Goal: Task Accomplishment & Management: Complete application form

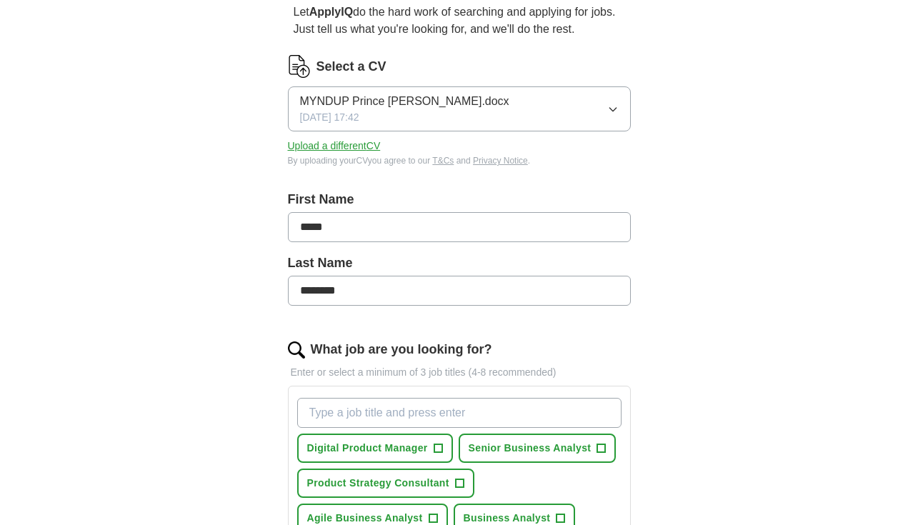
scroll to position [148, 0]
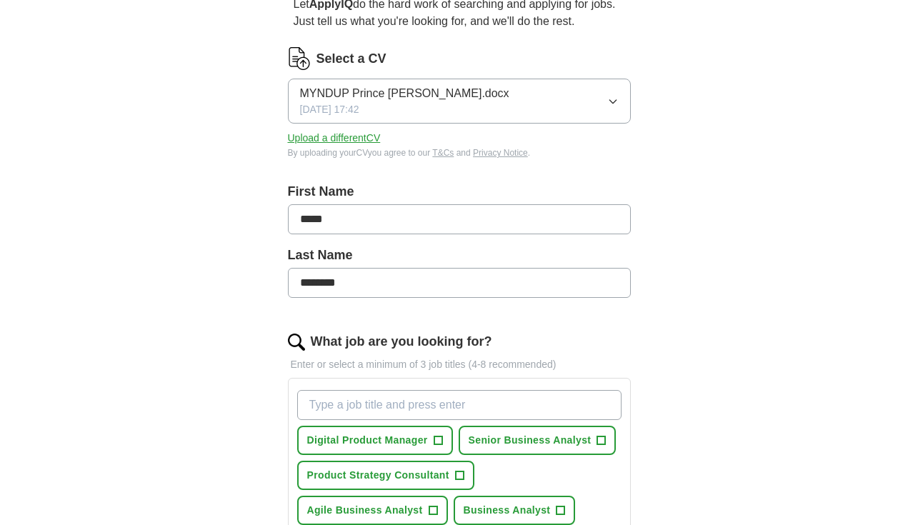
click at [299, 214] on input "*****" at bounding box center [459, 219] width 343 height 30
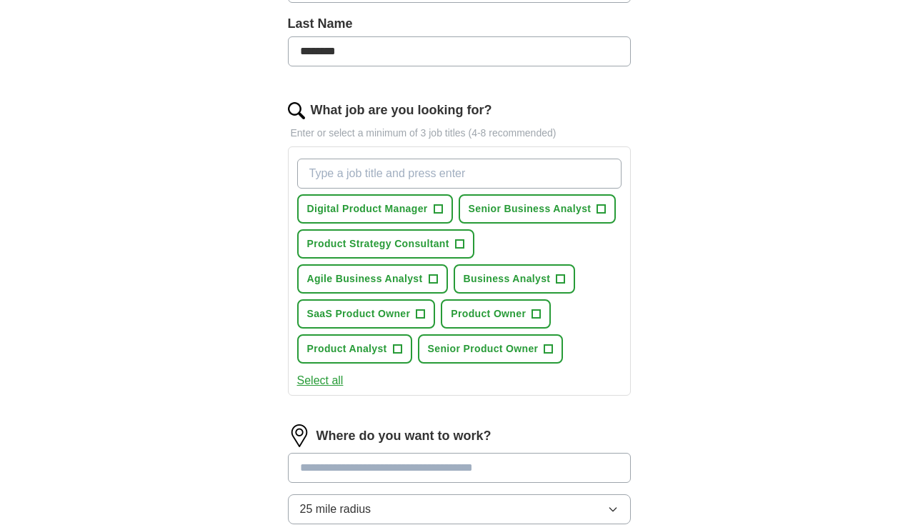
scroll to position [390, 0]
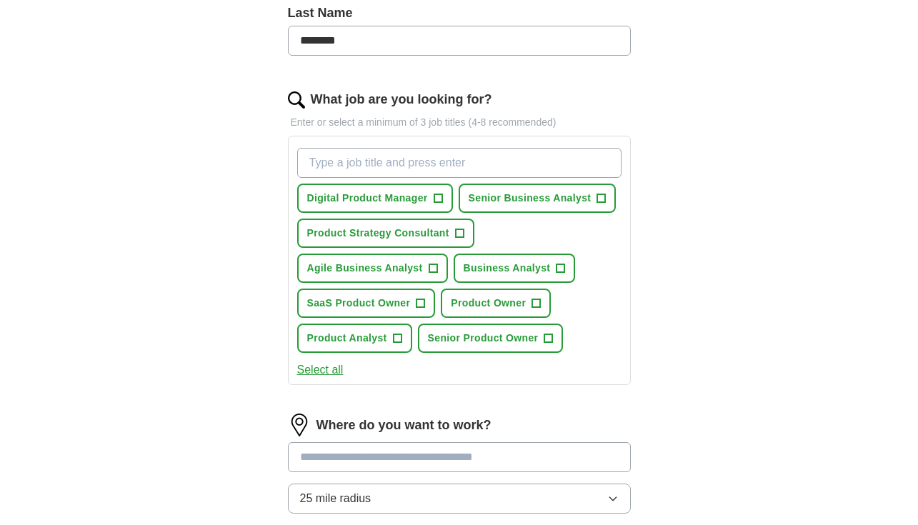
type input "**********"
click at [422, 200] on span "Digital Product Manager" at bounding box center [367, 198] width 121 height 15
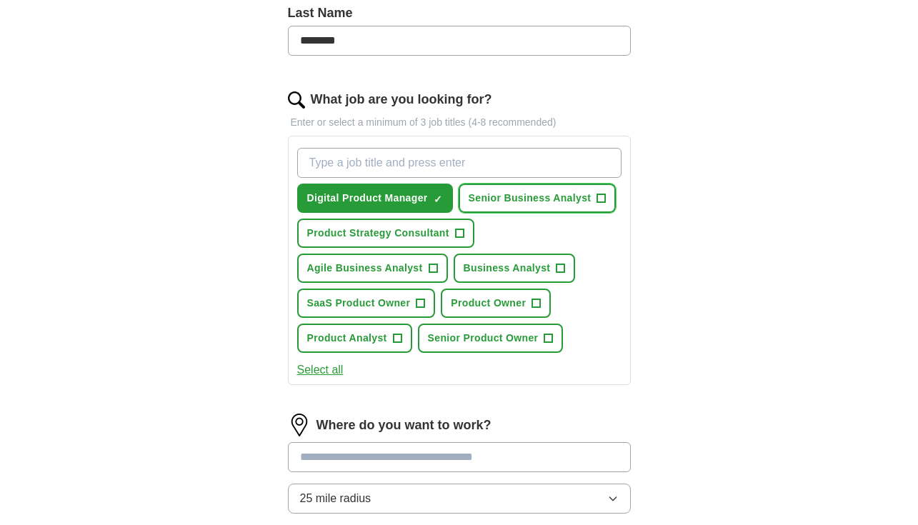
click at [599, 199] on span "+" at bounding box center [601, 198] width 9 height 11
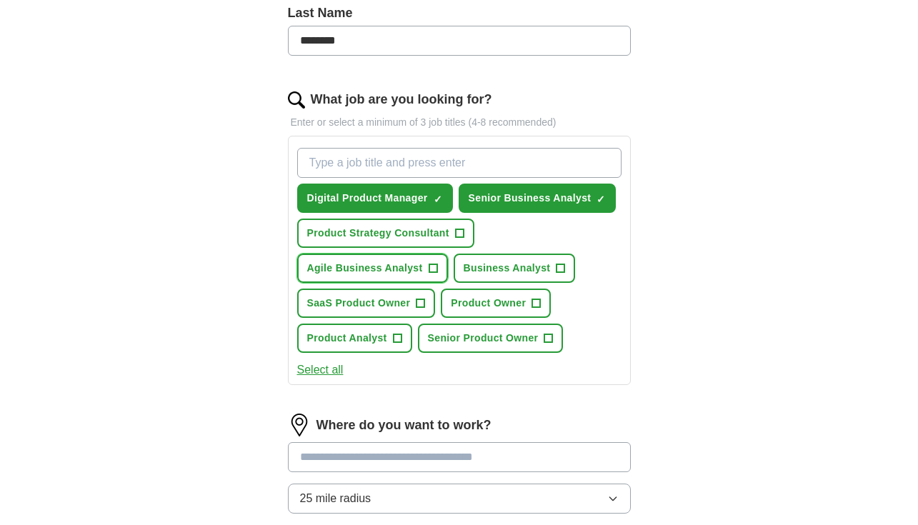
click at [430, 269] on span "+" at bounding box center [433, 268] width 9 height 11
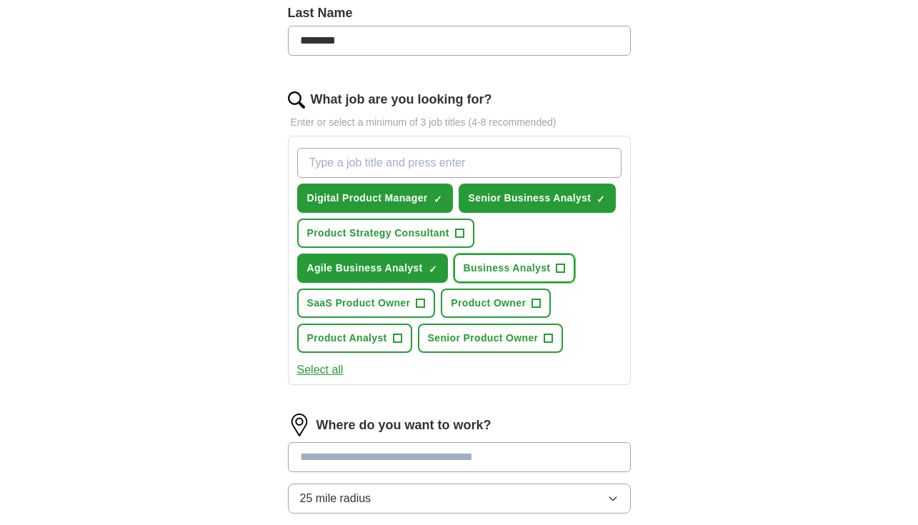
click at [557, 268] on span "+" at bounding box center [561, 268] width 9 height 11
click at [537, 302] on span "+" at bounding box center [536, 303] width 9 height 11
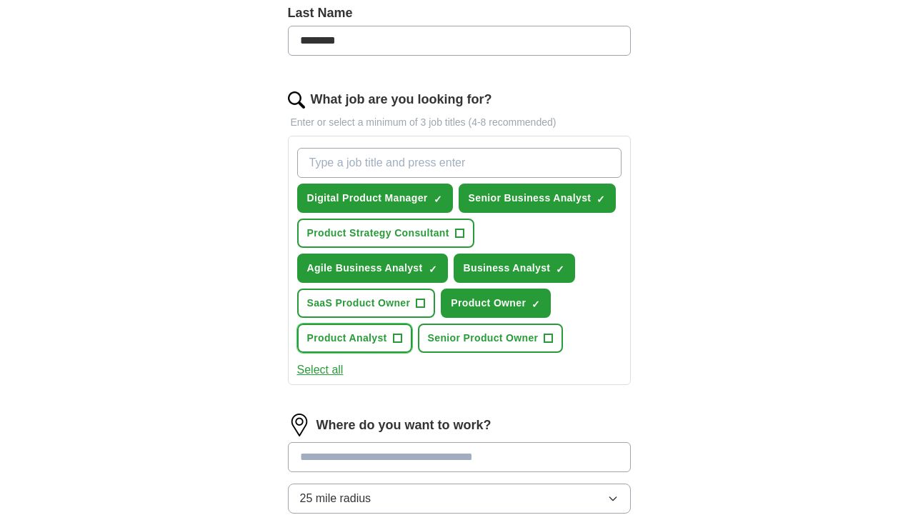
click at [394, 340] on span "+" at bounding box center [397, 338] width 9 height 11
click at [336, 375] on button "Select all" at bounding box center [320, 370] width 46 height 17
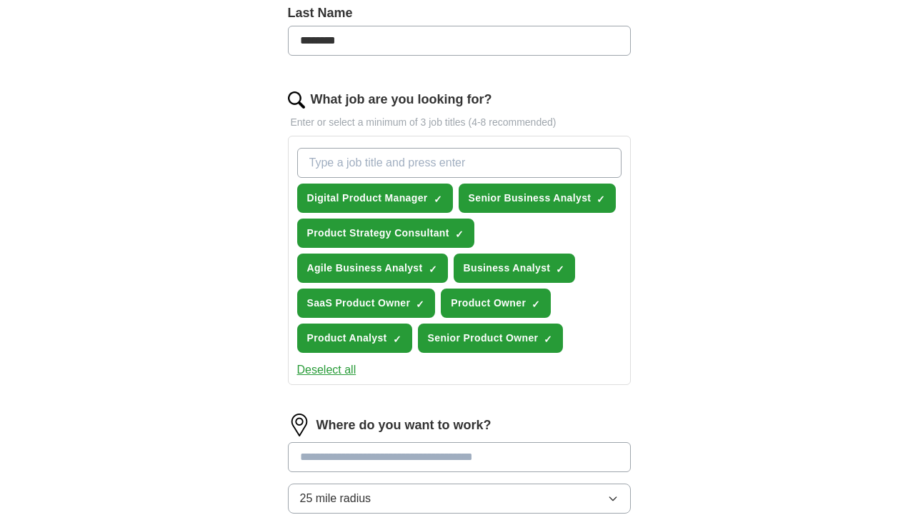
click at [337, 371] on button "Deselect all" at bounding box center [326, 370] width 59 height 17
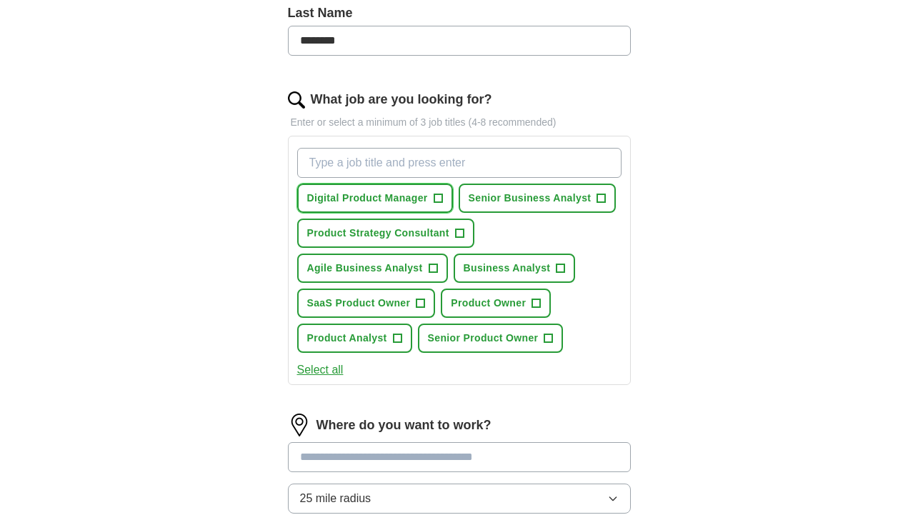
click at [441, 200] on span "+" at bounding box center [438, 198] width 9 height 11
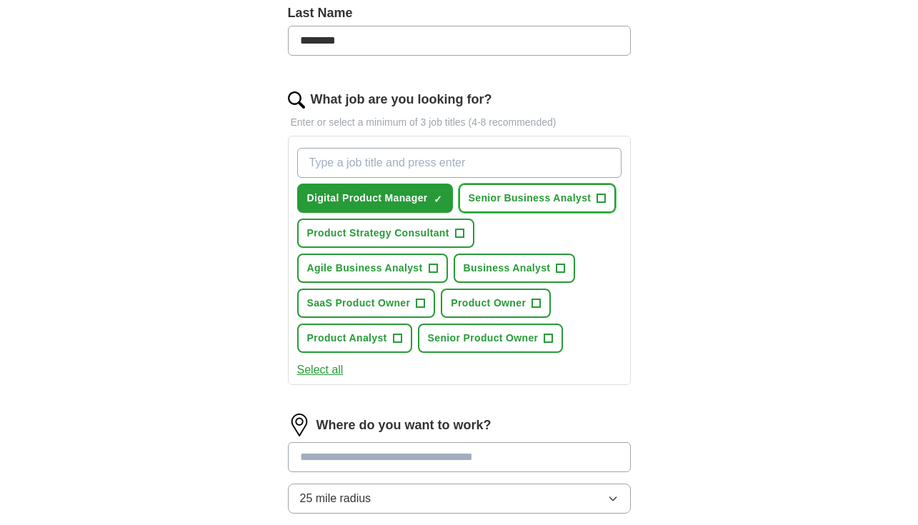
click at [601, 198] on span "+" at bounding box center [601, 198] width 9 height 11
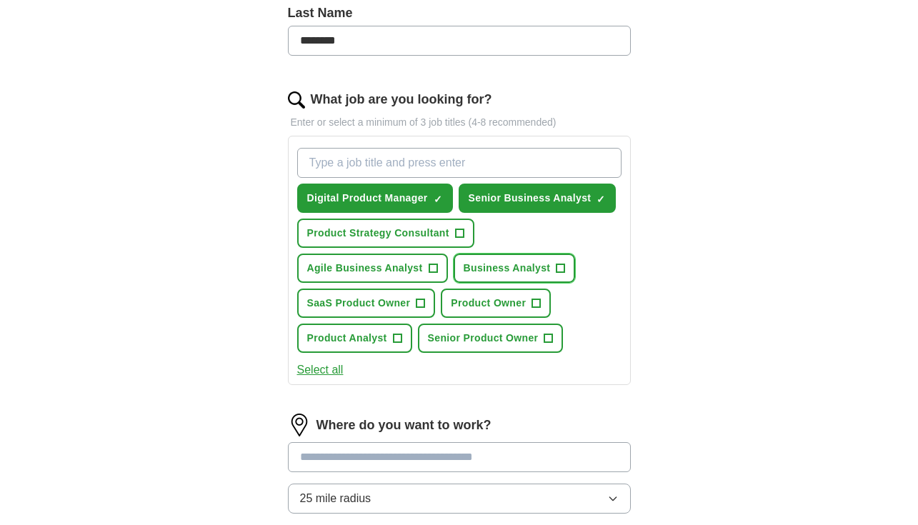
click at [559, 274] on span "+" at bounding box center [561, 268] width 9 height 11
click at [541, 306] on span "+" at bounding box center [536, 303] width 9 height 11
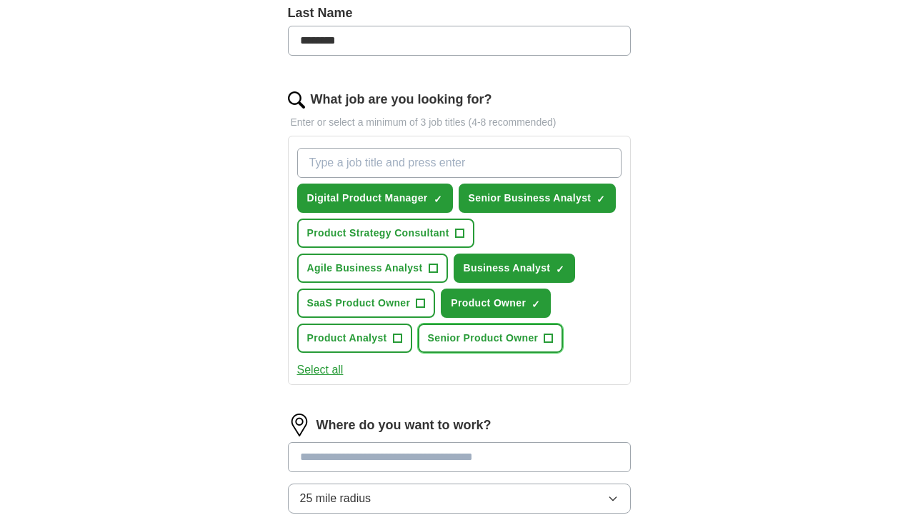
click at [551, 342] on span "+" at bounding box center [548, 338] width 9 height 11
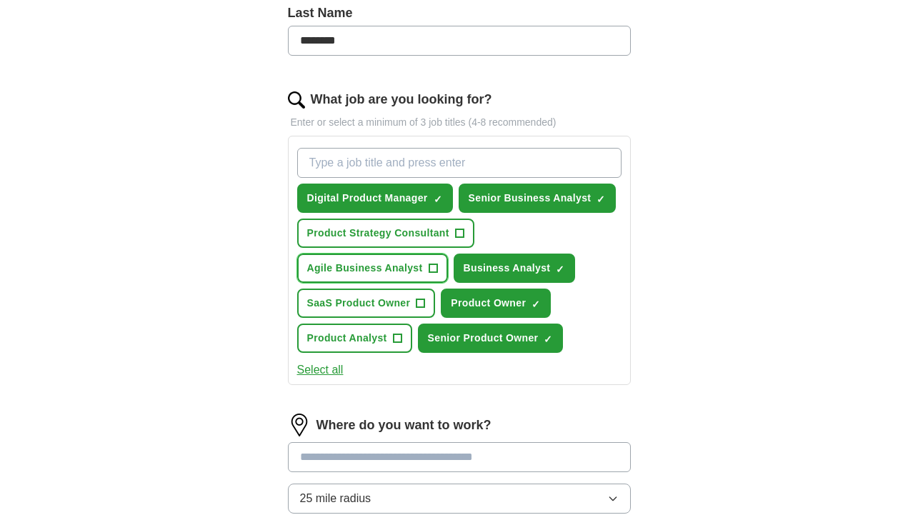
click at [425, 266] on button "Agile Business Analyst +" at bounding box center [372, 268] width 151 height 29
click at [397, 339] on span "+" at bounding box center [397, 338] width 9 height 11
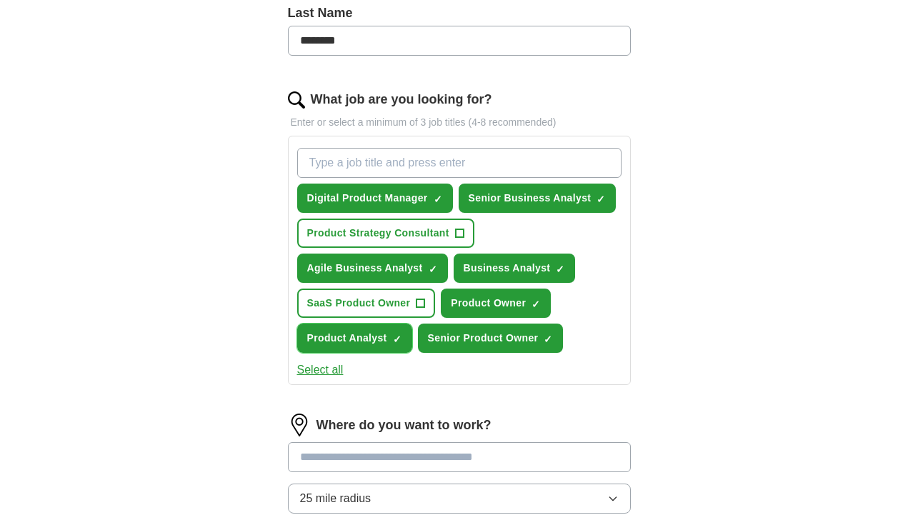
scroll to position [527, 0]
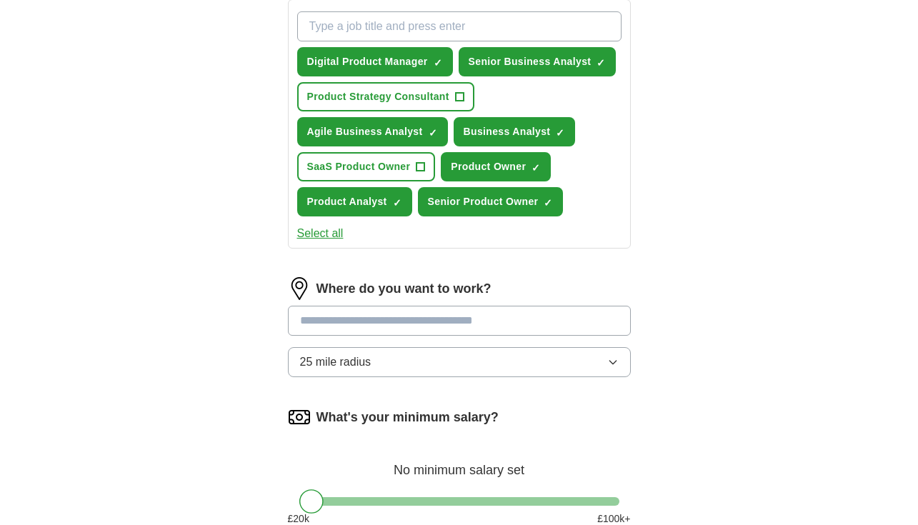
click at [349, 320] on input at bounding box center [459, 321] width 343 height 30
type input "*"
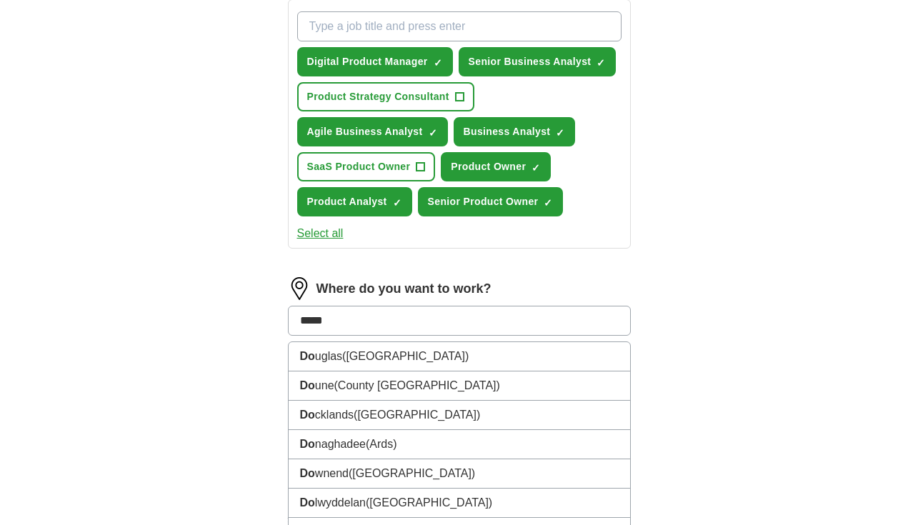
type input "******"
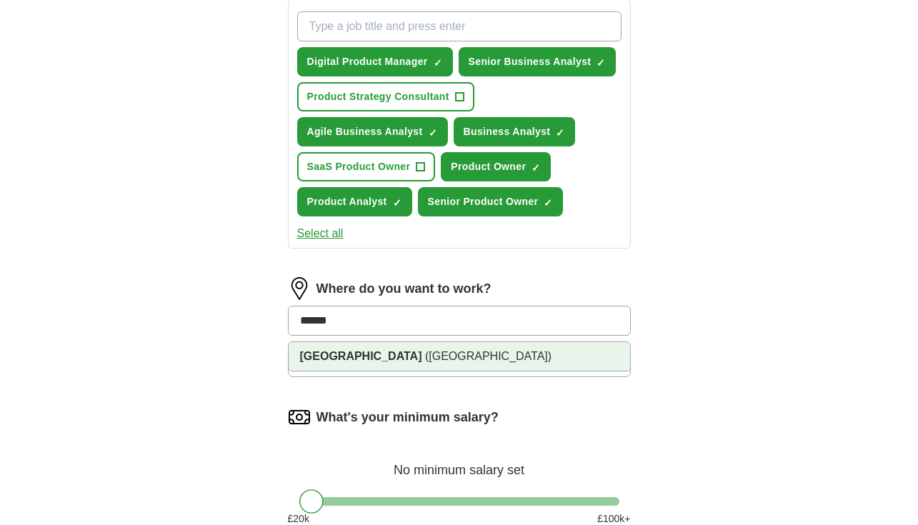
click at [425, 358] on span "([GEOGRAPHIC_DATA])" at bounding box center [488, 356] width 126 height 12
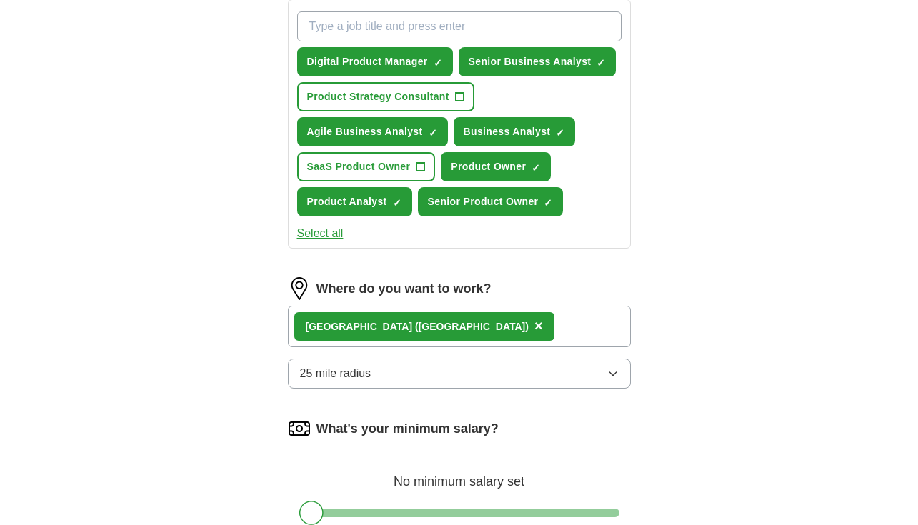
click at [388, 374] on button "25 mile radius" at bounding box center [459, 374] width 343 height 30
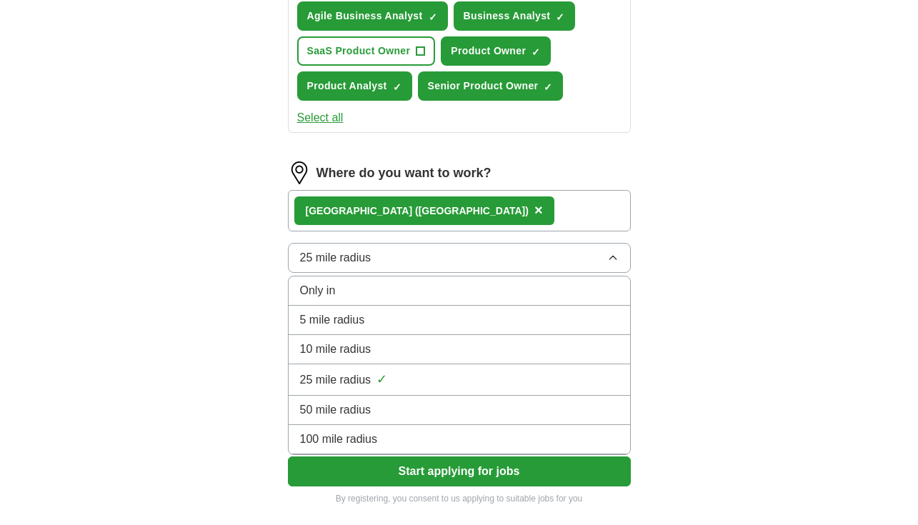
scroll to position [692, 0]
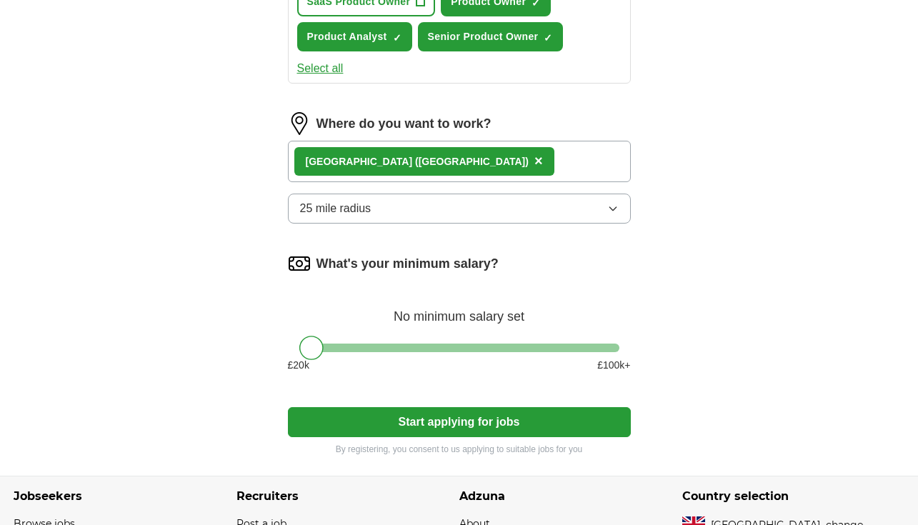
click at [470, 423] on button "Start applying for jobs" at bounding box center [459, 422] width 343 height 30
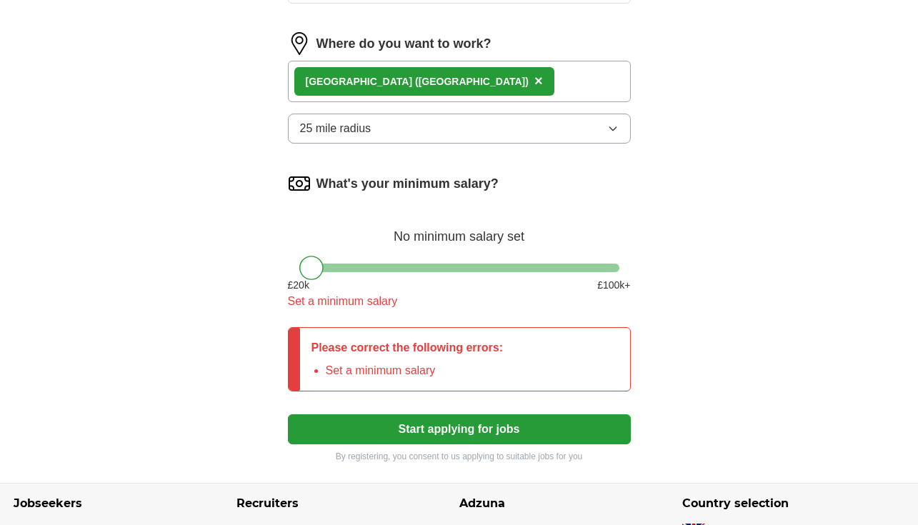
scroll to position [784, 0]
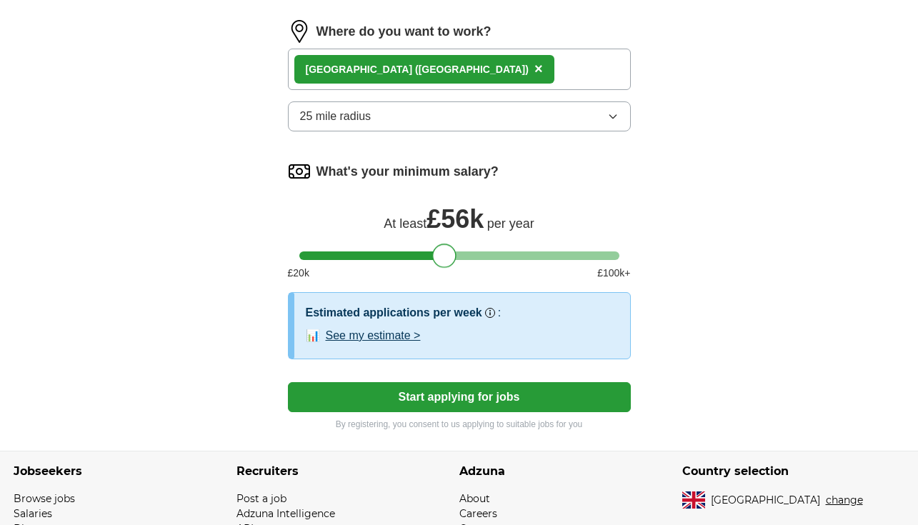
drag, startPoint x: 312, startPoint y: 256, endPoint x: 444, endPoint y: 253, distance: 132.2
click at [444, 253] on div at bounding box center [444, 256] width 24 height 24
click at [449, 404] on button "Start applying for jobs" at bounding box center [459, 397] width 343 height 30
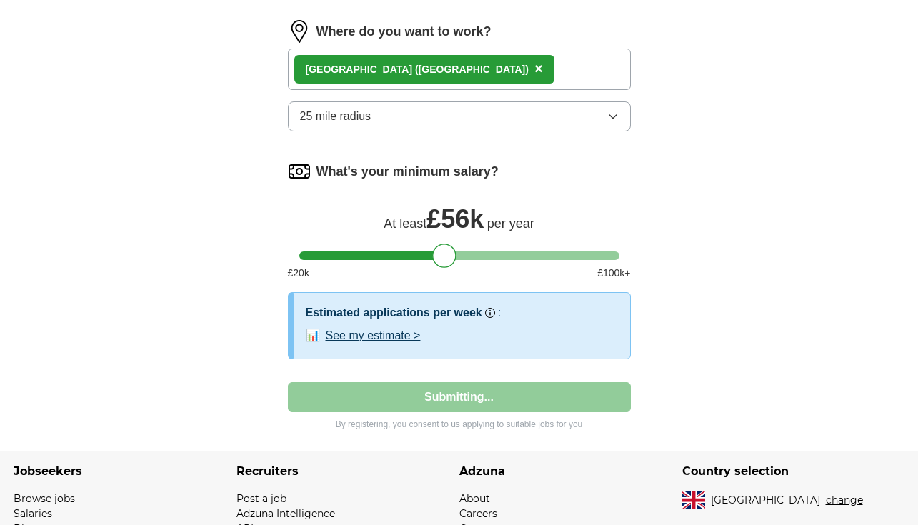
select select "**"
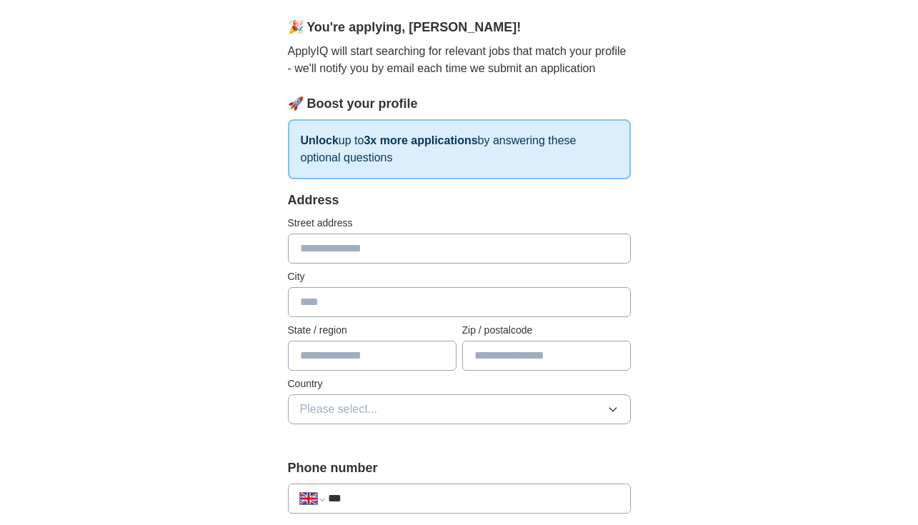
scroll to position [182, 0]
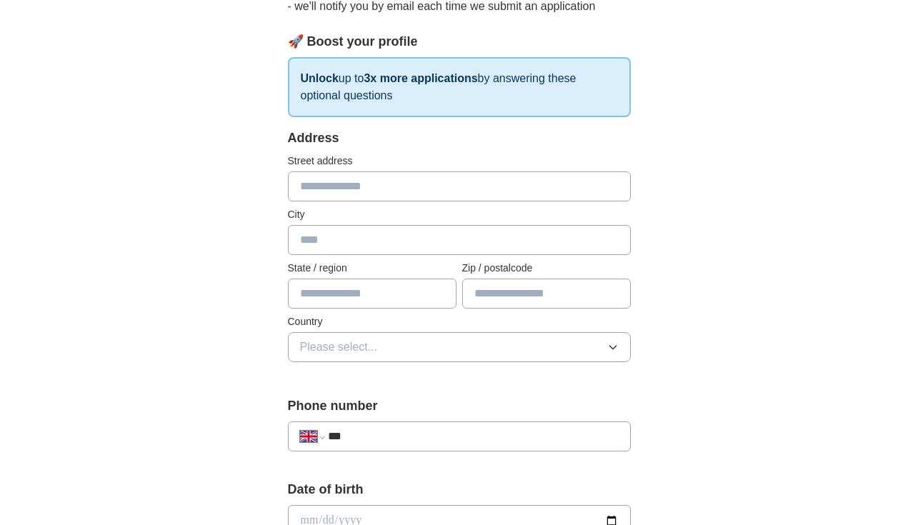
click at [340, 184] on input "text" at bounding box center [459, 186] width 343 height 30
type input "**********"
click at [322, 231] on input "text" at bounding box center [459, 240] width 343 height 30
type input "**********"
click at [316, 288] on input "text" at bounding box center [372, 294] width 169 height 30
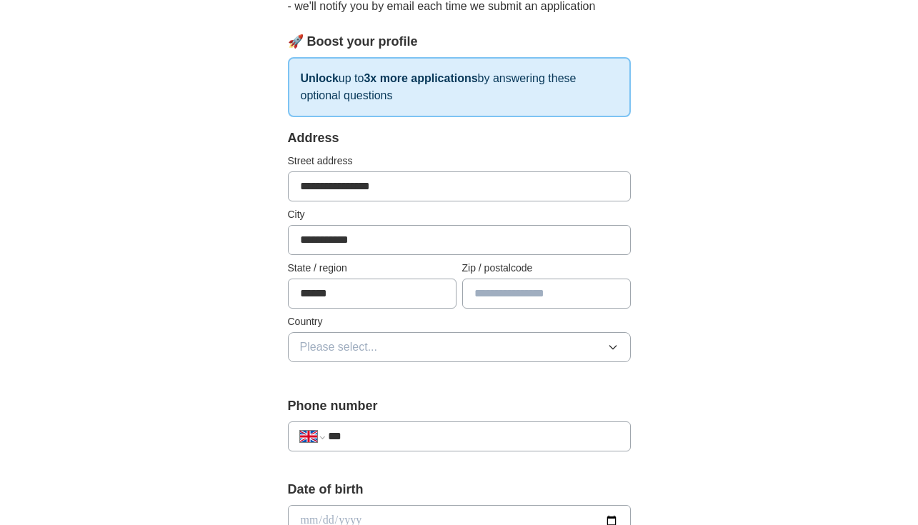
type input "******"
click at [489, 295] on input "text" at bounding box center [546, 294] width 169 height 30
type input "******"
click at [408, 345] on button "Please select..." at bounding box center [459, 347] width 343 height 30
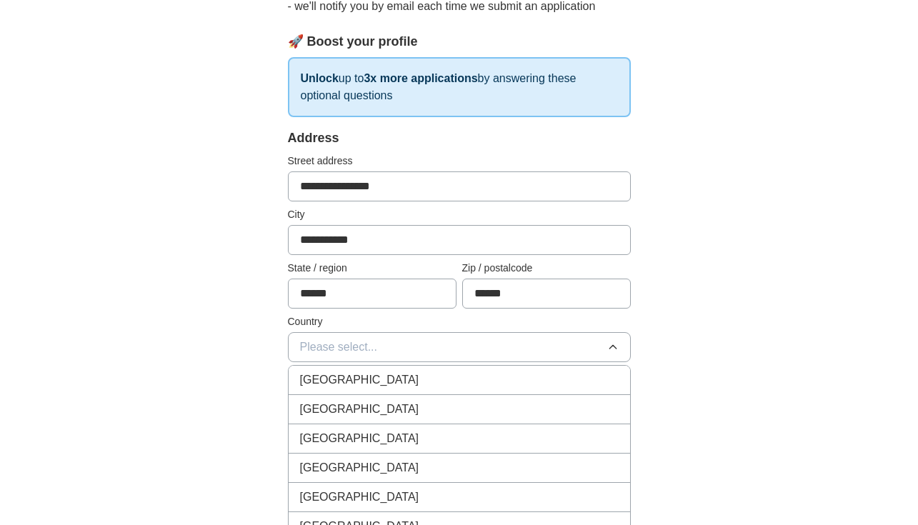
click at [388, 379] on div "[GEOGRAPHIC_DATA]" at bounding box center [459, 380] width 319 height 17
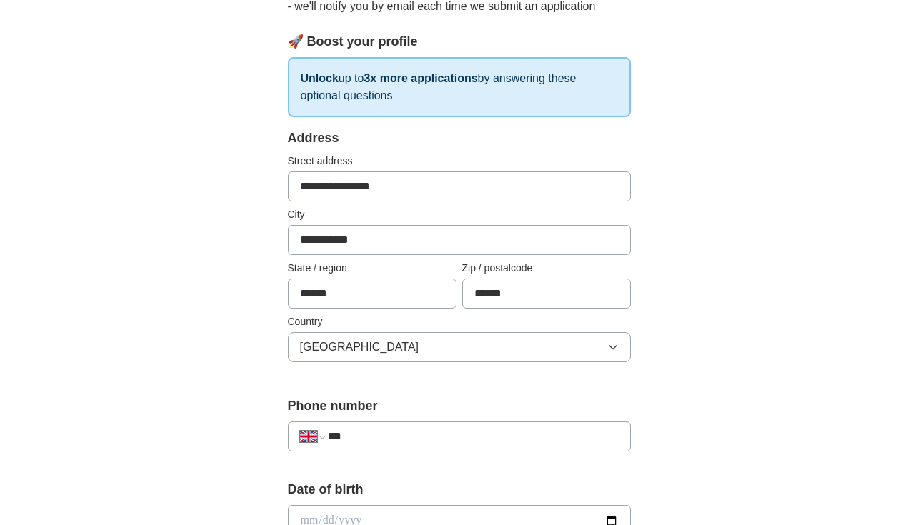
click at [391, 442] on input "***" at bounding box center [473, 436] width 290 height 17
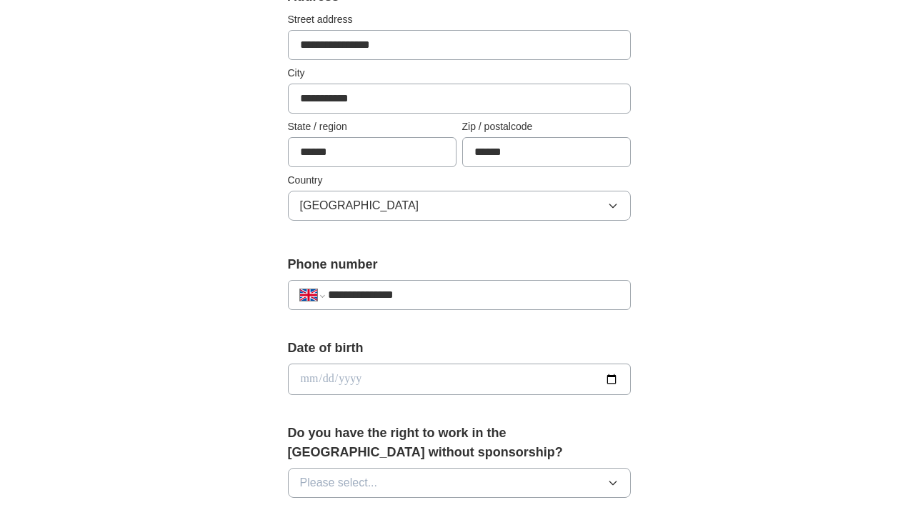
scroll to position [391, 0]
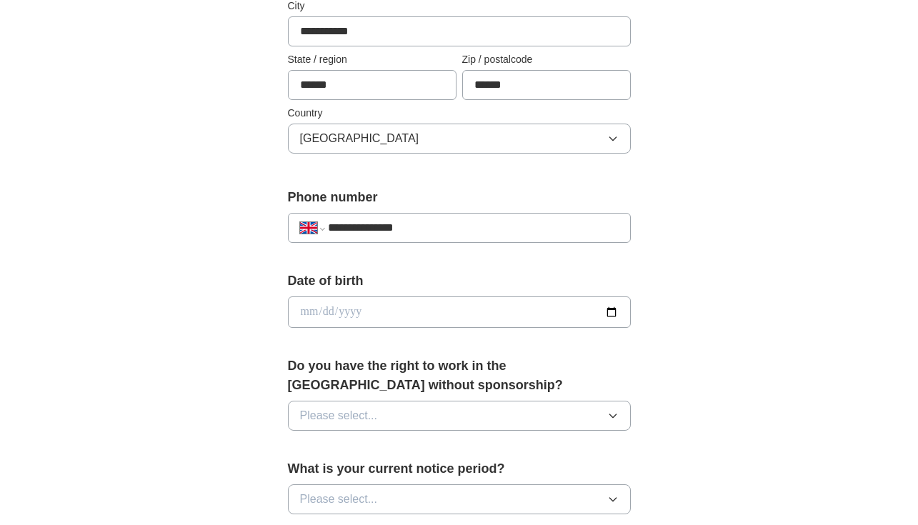
type input "**********"
click at [299, 312] on input "date" at bounding box center [459, 312] width 343 height 31
click at [611, 312] on input "date" at bounding box center [459, 312] width 343 height 31
click at [360, 312] on input "date" at bounding box center [459, 312] width 343 height 31
click at [302, 312] on input "date" at bounding box center [459, 312] width 343 height 31
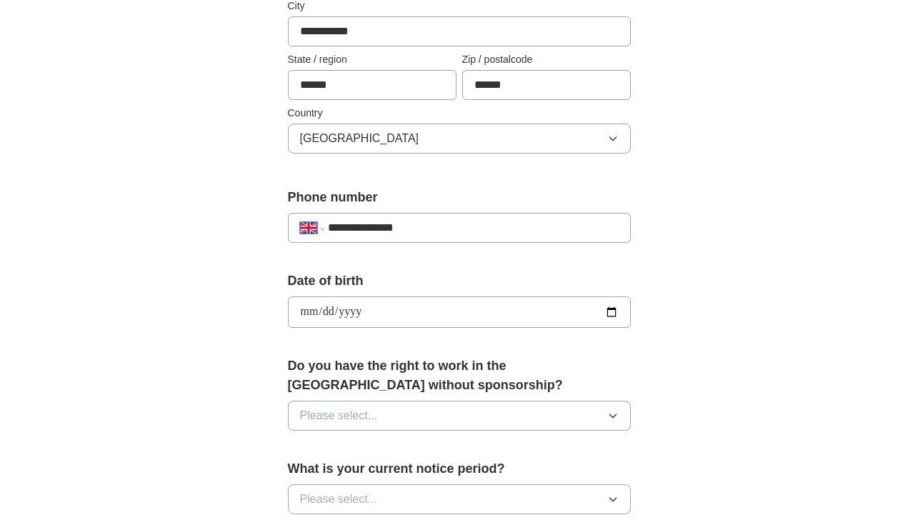
type input "**********"
click at [246, 373] on div "**********" at bounding box center [459, 334] width 457 height 1202
click at [392, 419] on button "Please select..." at bounding box center [459, 416] width 343 height 30
click at [368, 452] on div "Yes" at bounding box center [459, 448] width 319 height 17
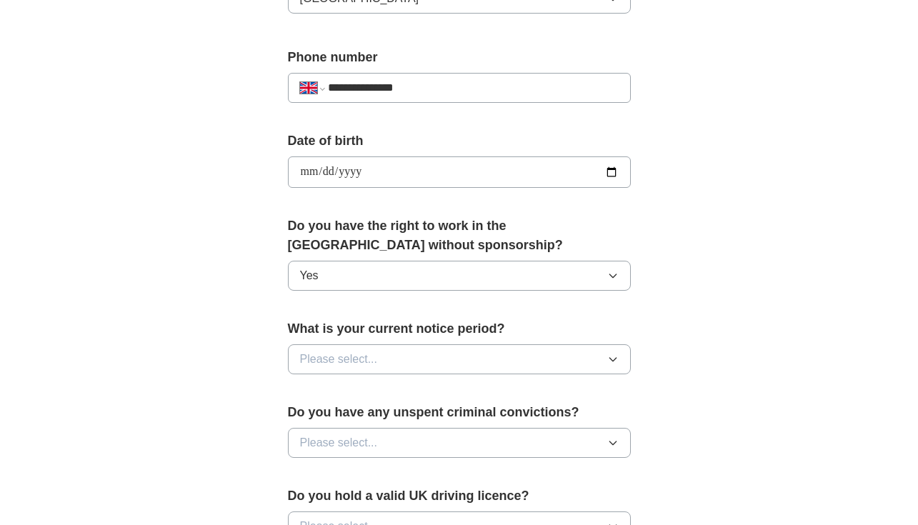
scroll to position [557, 0]
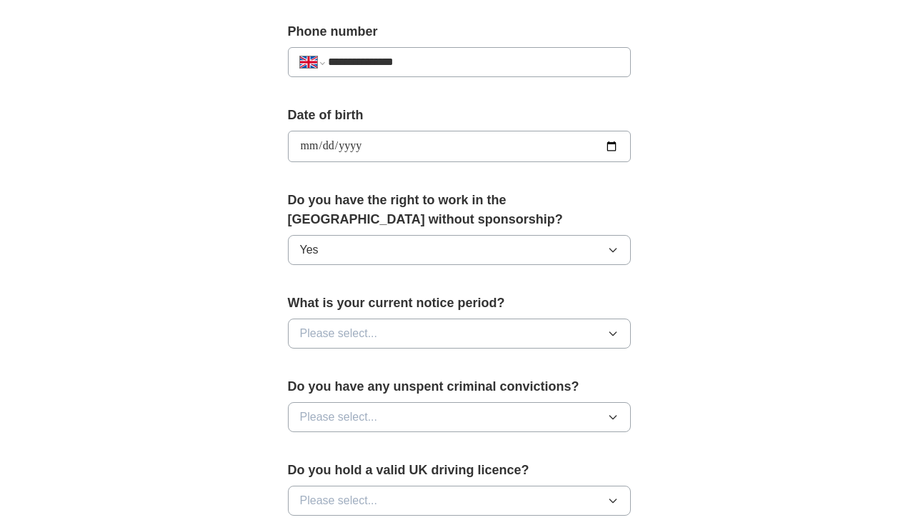
click at [373, 335] on span "Please select..." at bounding box center [339, 333] width 78 height 17
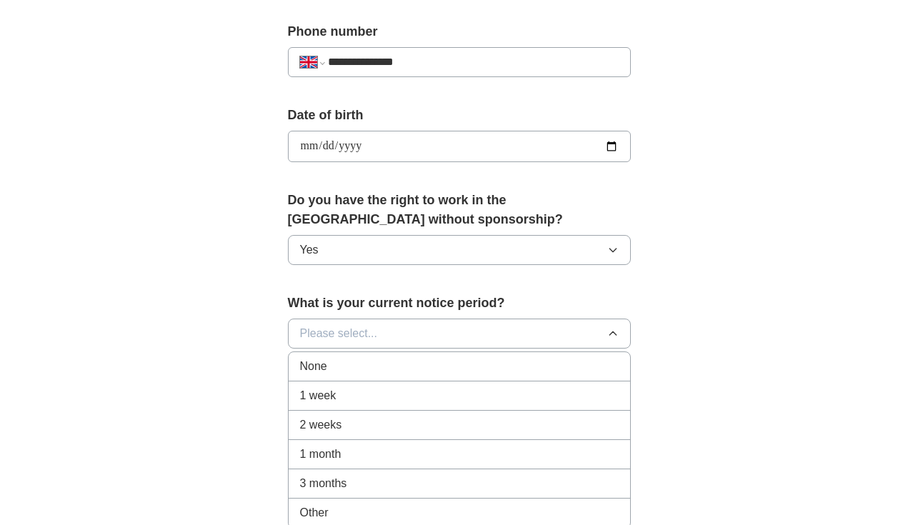
click at [337, 427] on span "2 weeks" at bounding box center [321, 425] width 42 height 17
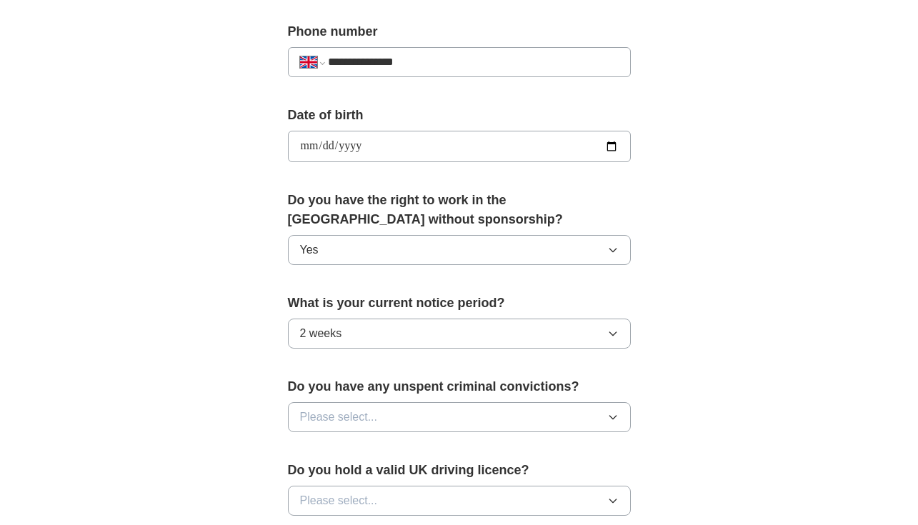
click at [353, 420] on span "Please select..." at bounding box center [339, 417] width 78 height 17
click at [325, 479] on div "No" at bounding box center [459, 479] width 319 height 17
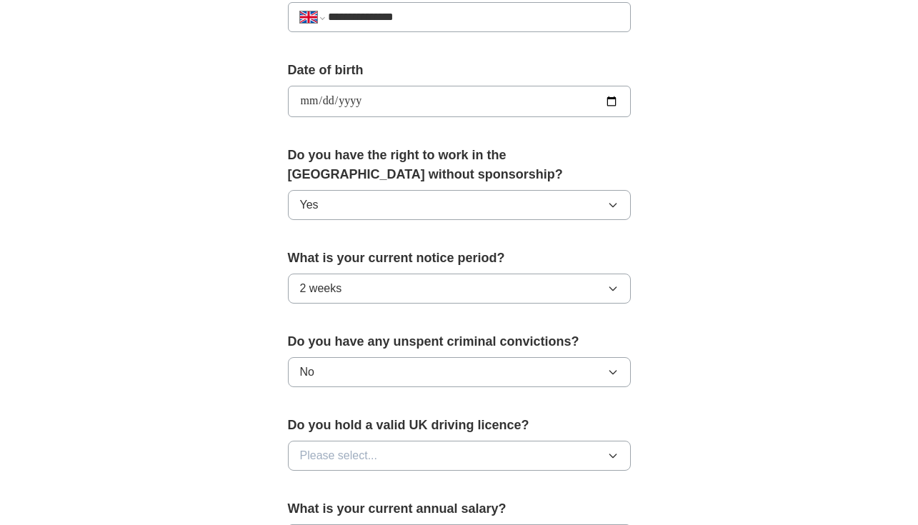
scroll to position [665, 0]
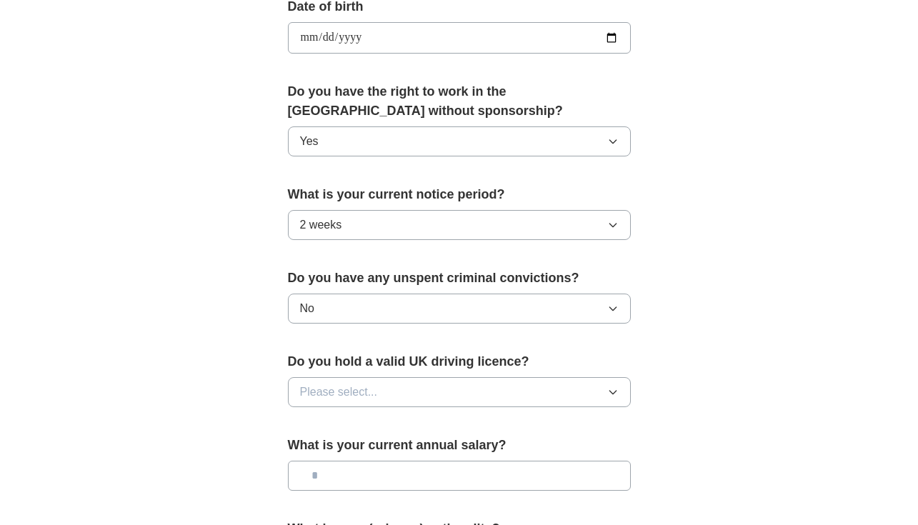
click at [379, 388] on button "Please select..." at bounding box center [459, 392] width 343 height 30
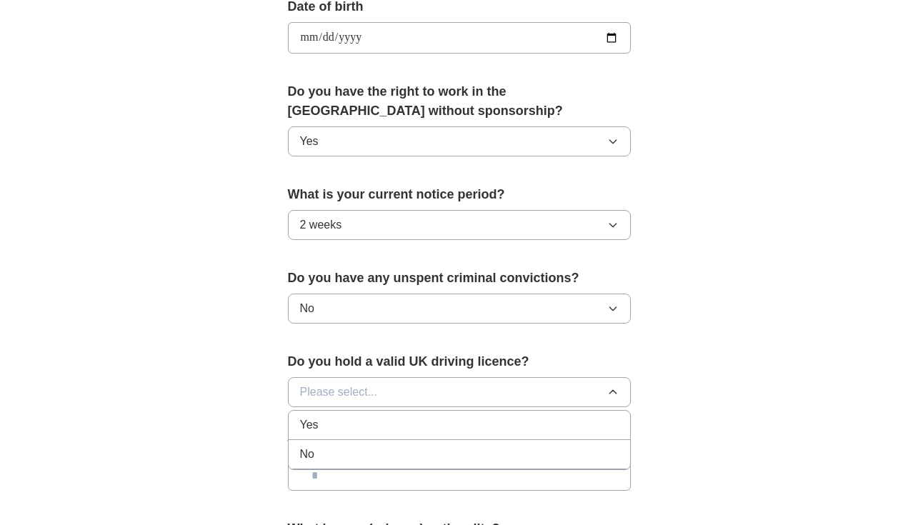
click at [353, 432] on div "Yes" at bounding box center [459, 425] width 319 height 17
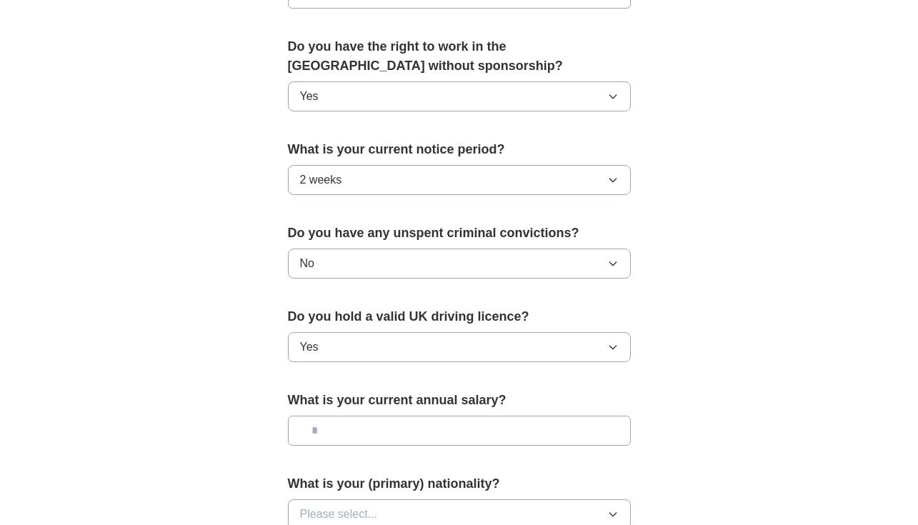
scroll to position [767, 0]
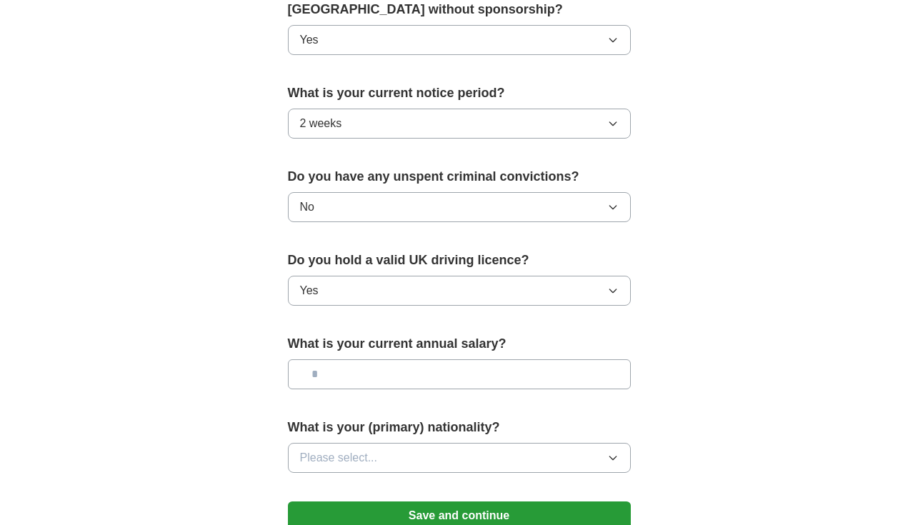
click at [359, 371] on input "text" at bounding box center [459, 374] width 343 height 30
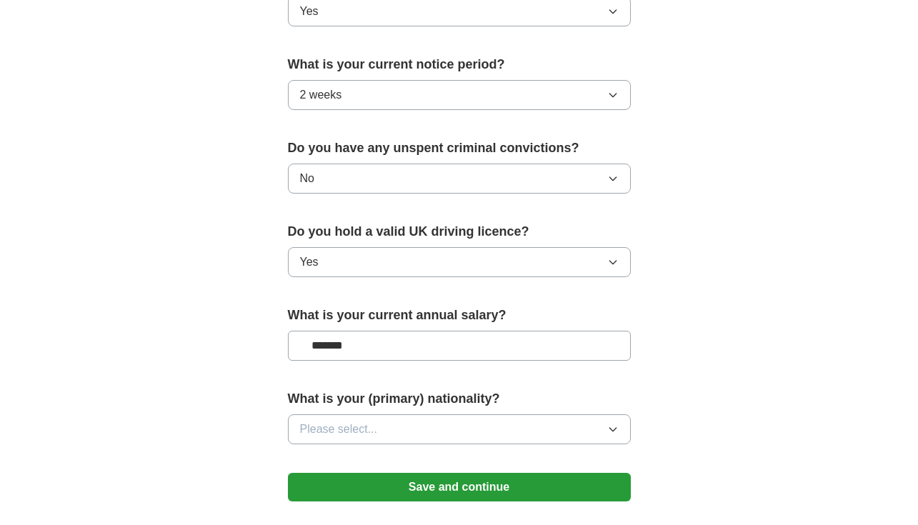
scroll to position [870, 0]
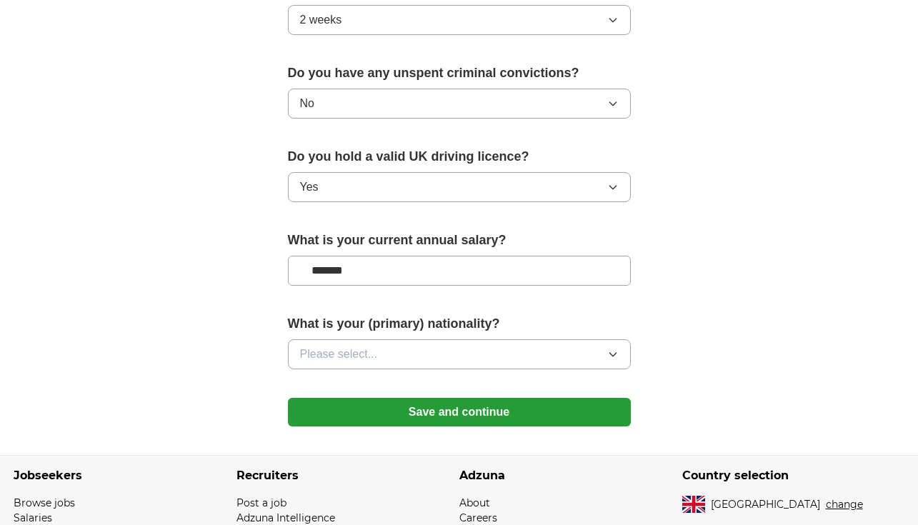
type input "*******"
click at [441, 357] on button "Please select..." at bounding box center [459, 354] width 343 height 30
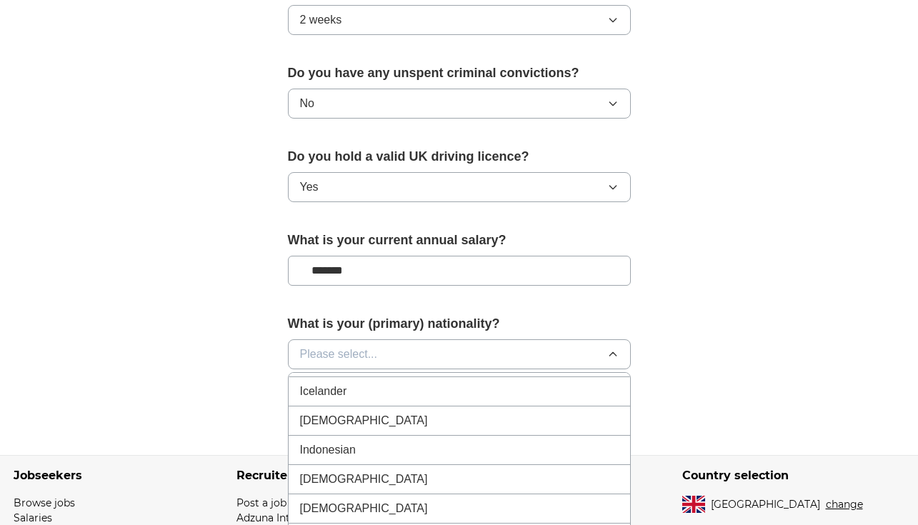
scroll to position [2327, 0]
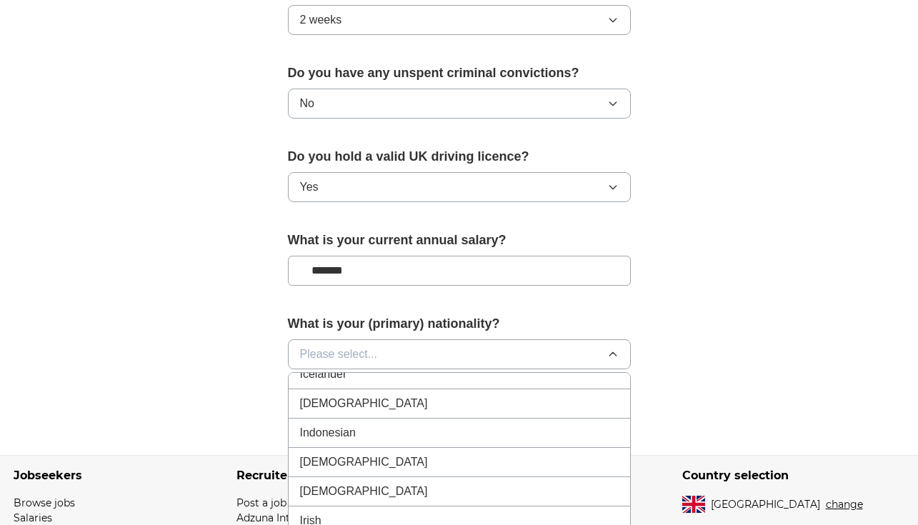
click at [362, 404] on div "[DEMOGRAPHIC_DATA]" at bounding box center [459, 403] width 319 height 17
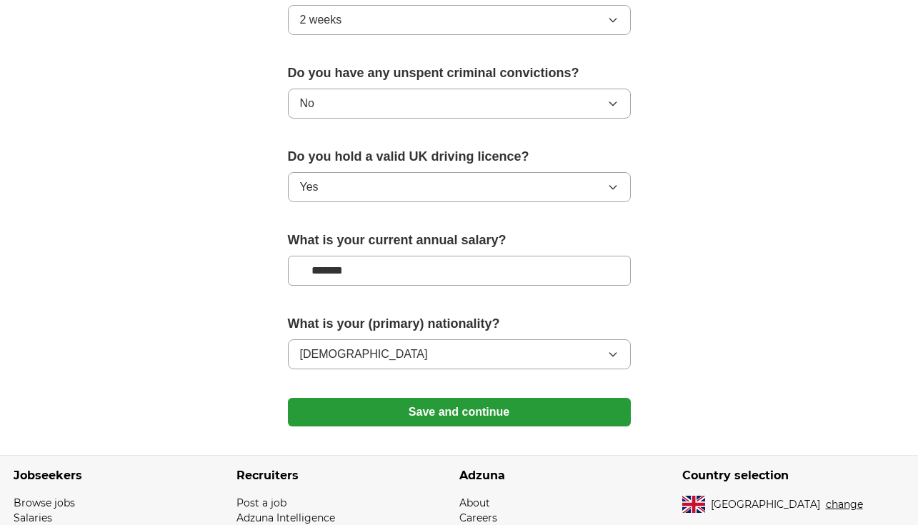
click at [572, 409] on button "Save and continue" at bounding box center [459, 412] width 343 height 29
